Goal: Transaction & Acquisition: Purchase product/service

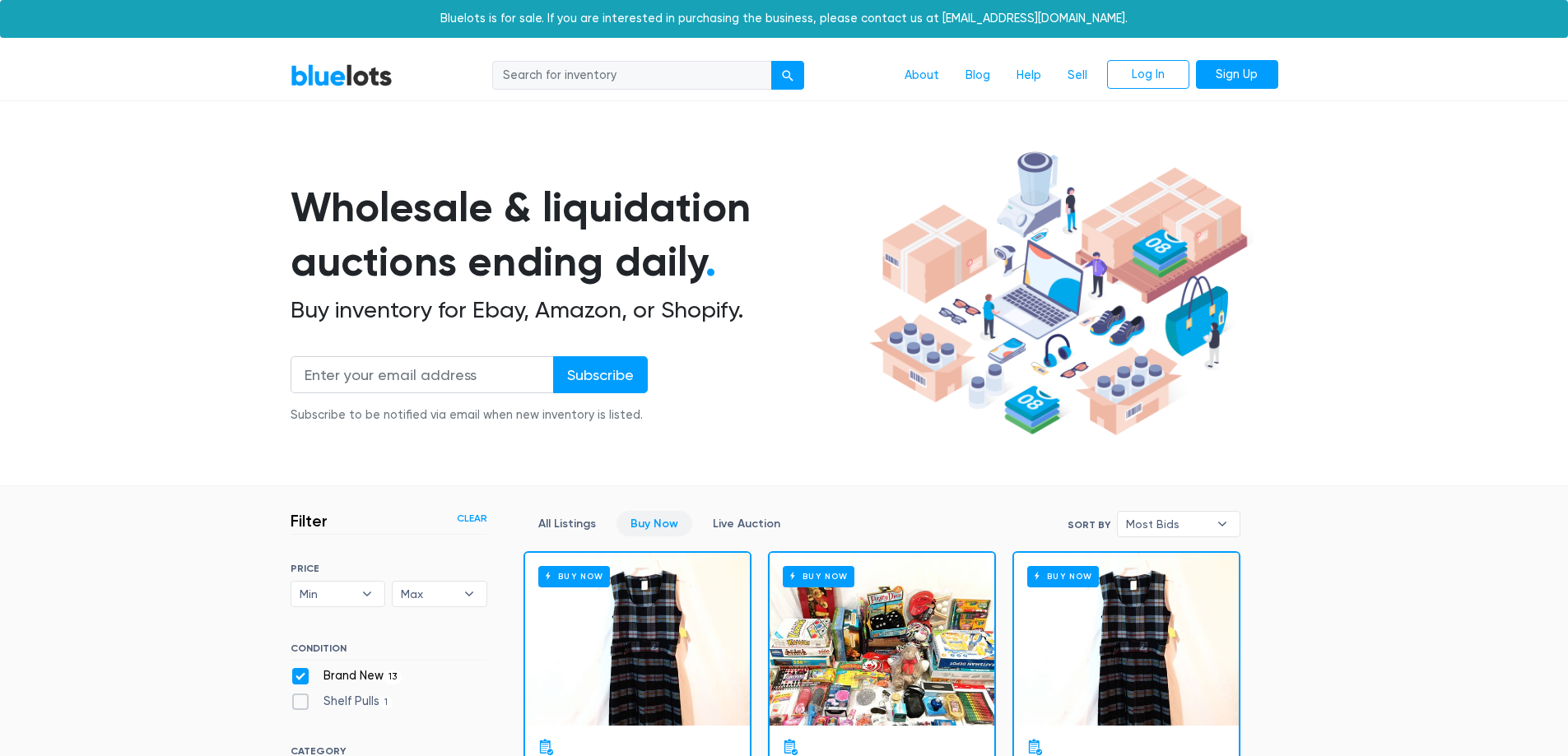
scroll to position [1924, 0]
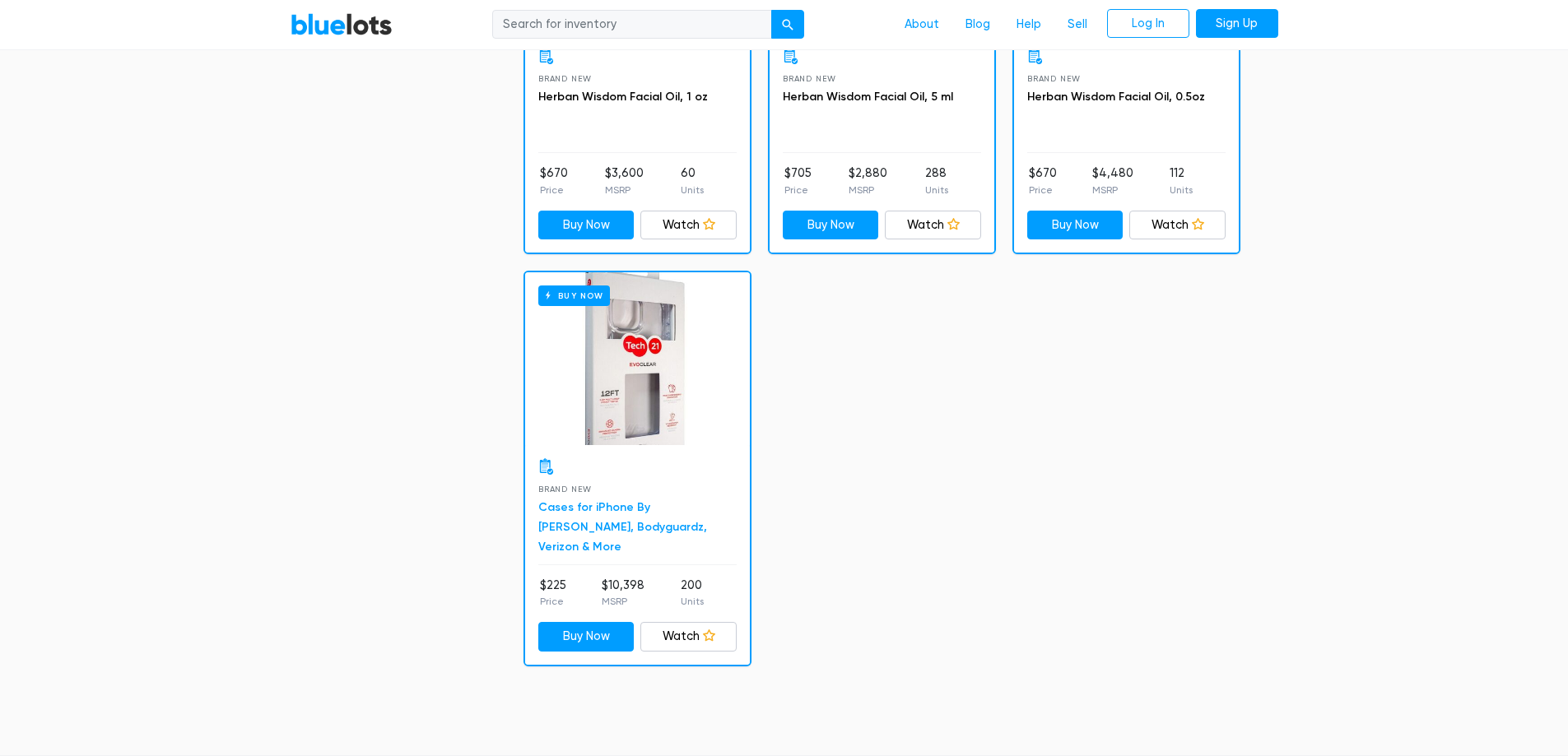
click at [639, 519] on link "Cases for iPhone By [PERSON_NAME], Bodyguardz, Verizon & More" at bounding box center [622, 527] width 169 height 53
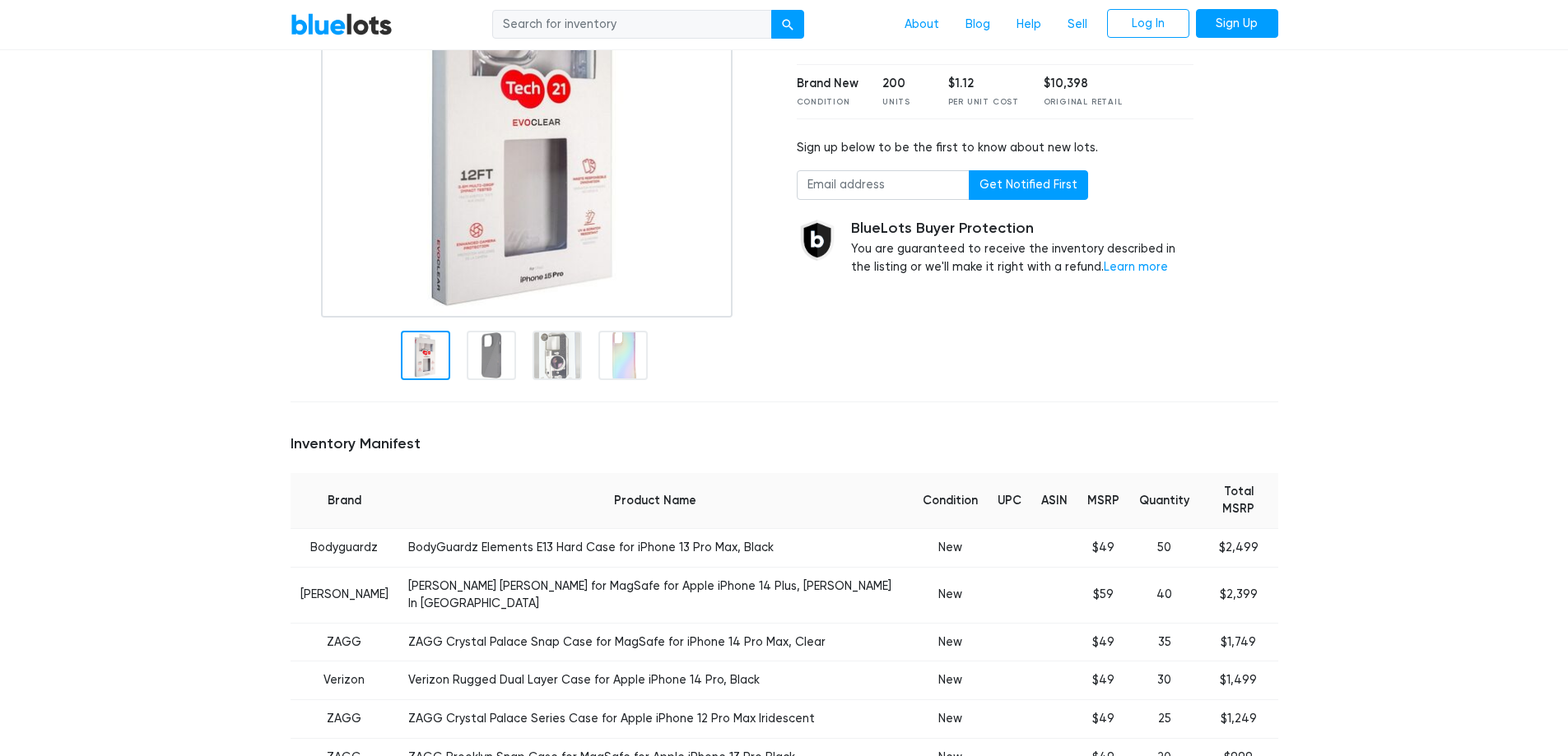
scroll to position [329, 0]
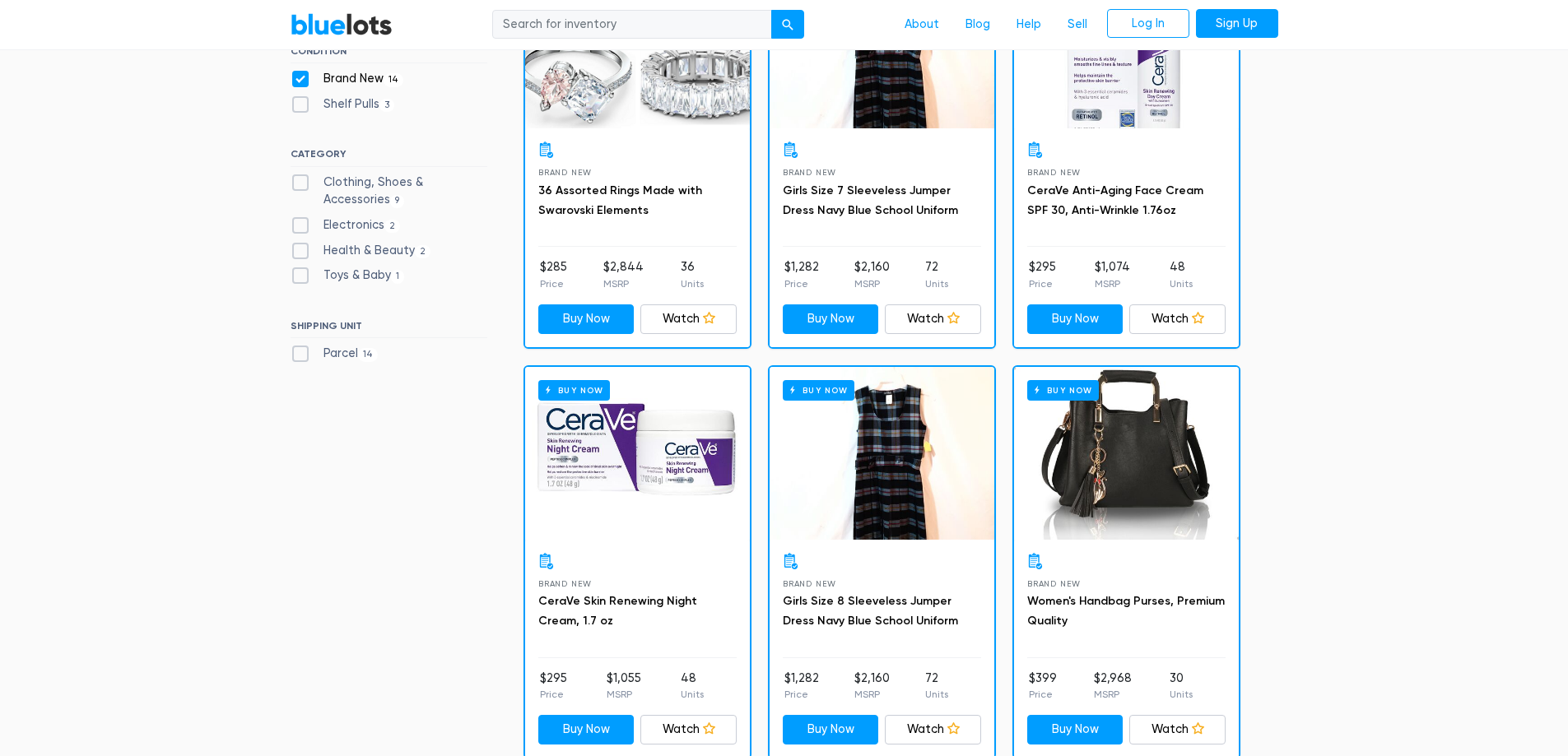
scroll to position [607, 0]
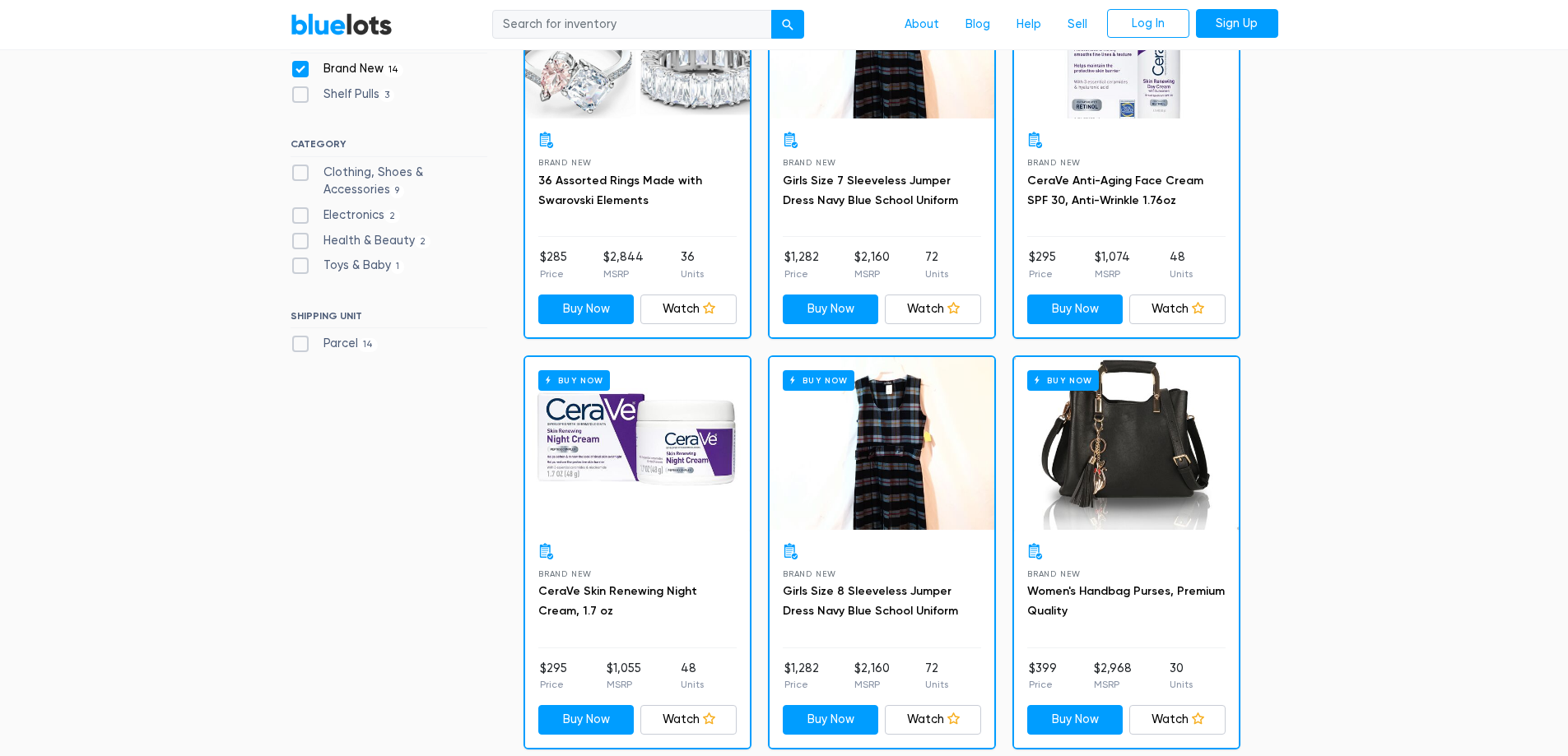
click at [651, 464] on div "Buy Now" at bounding box center [638, 443] width 225 height 173
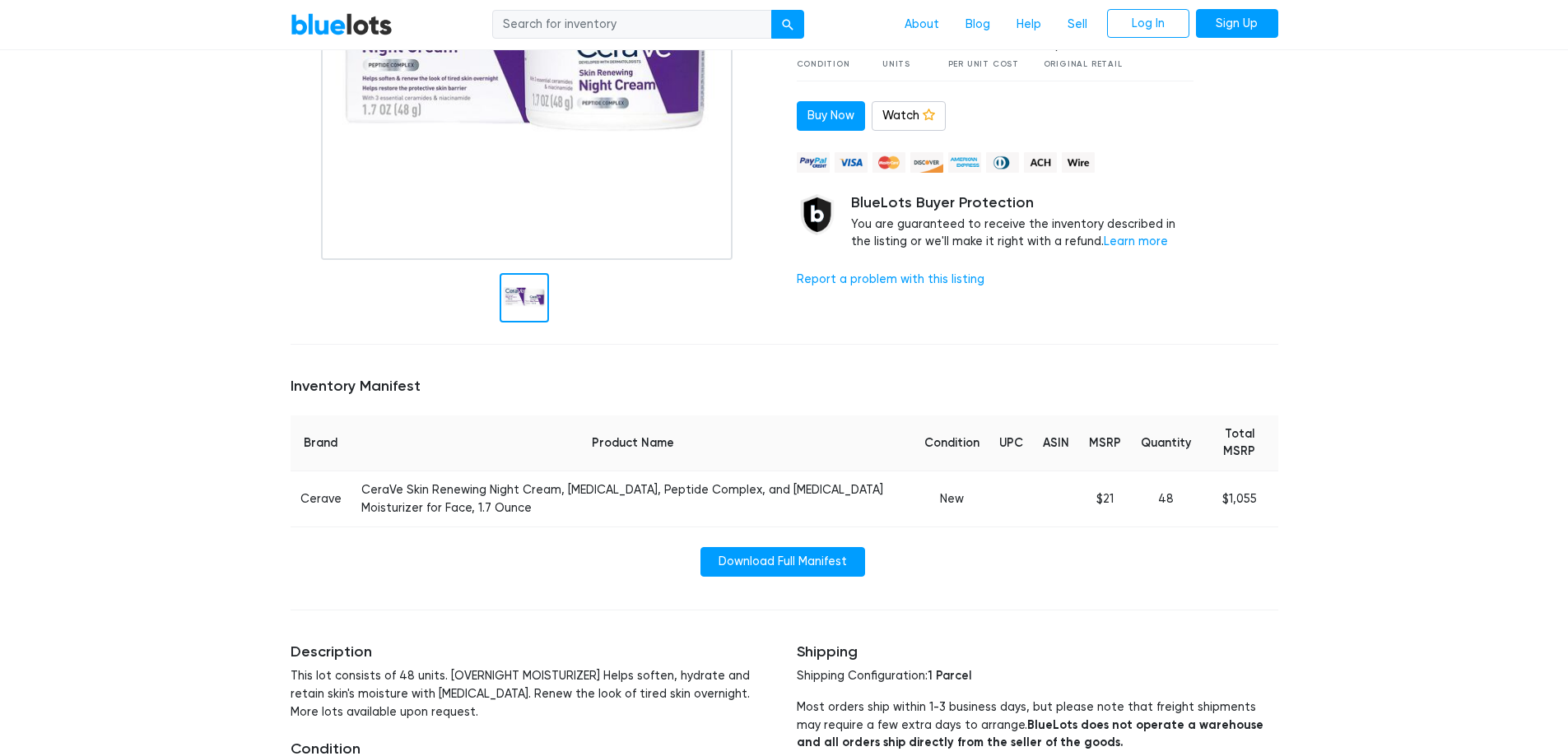
scroll to position [329, 0]
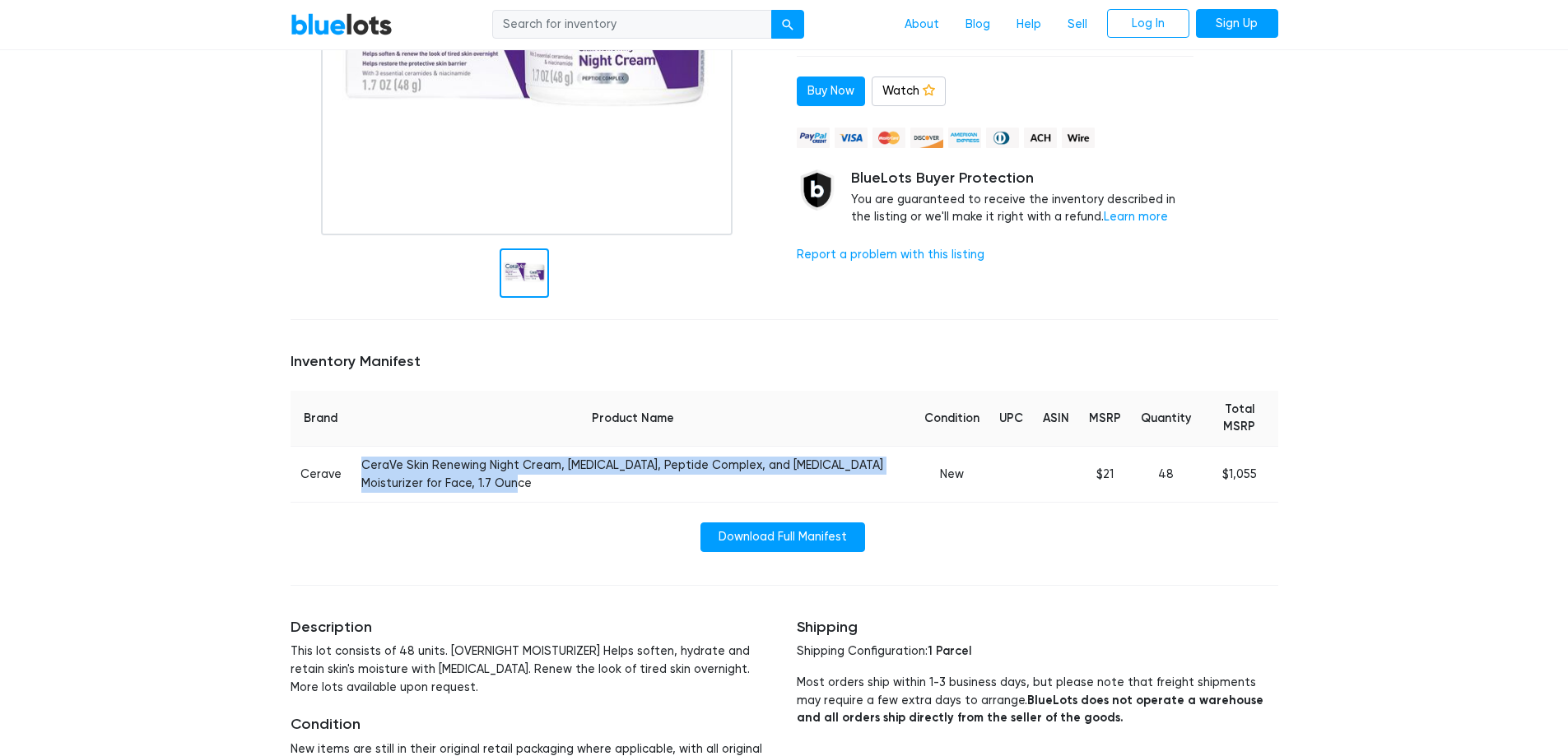
drag, startPoint x: 357, startPoint y: 466, endPoint x: 469, endPoint y: 491, distance: 114.8
click at [469, 491] on td "CeraVe Skin Renewing Night Cream, Niacinamide, Peptide Complex, and Hyaluronic …" at bounding box center [633, 475] width 563 height 56
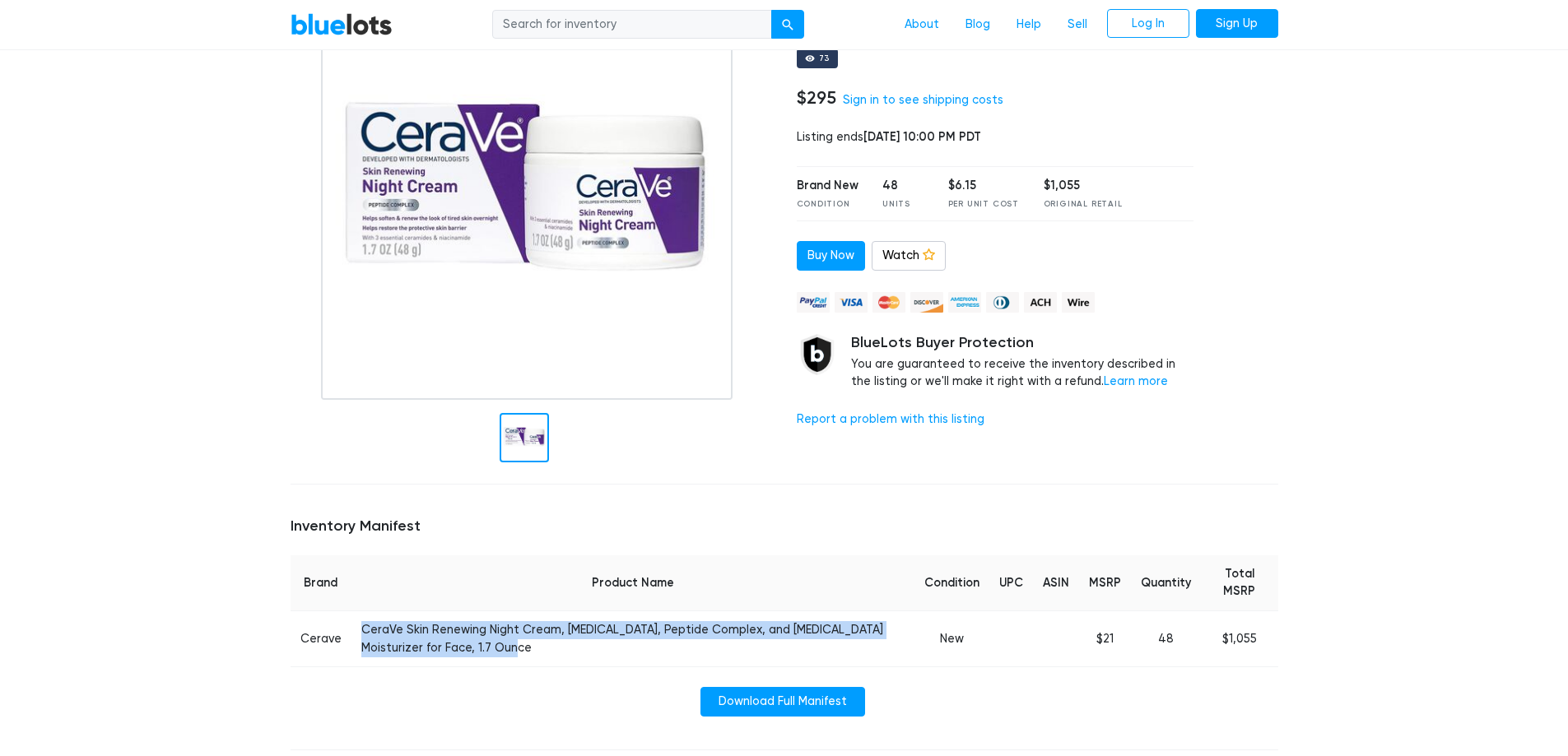
scroll to position [82, 0]
